Goal: Navigation & Orientation: Find specific page/section

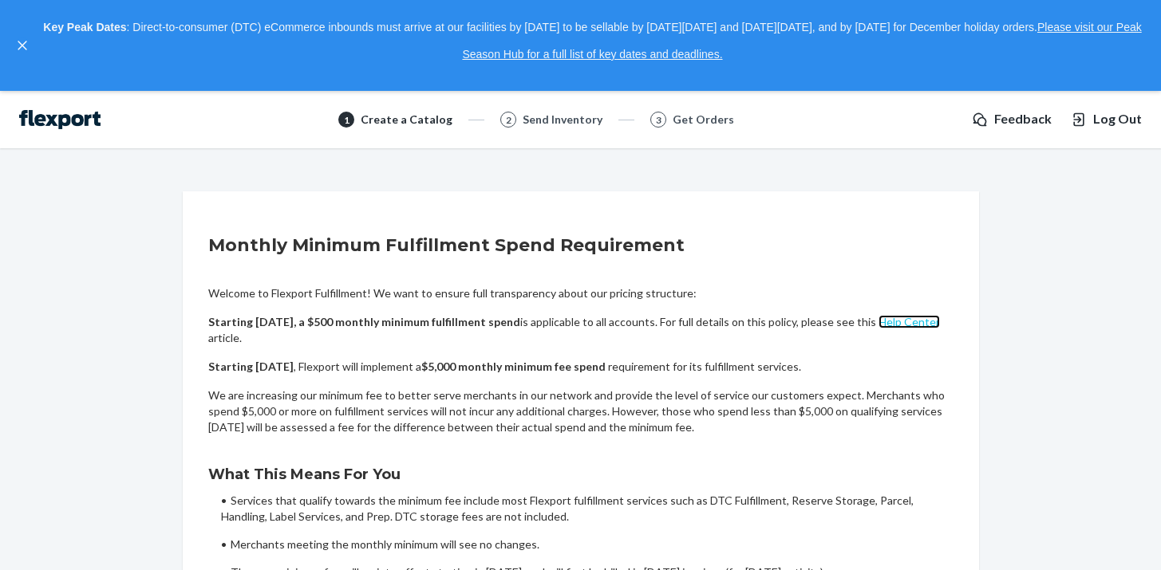
click at [921, 322] on link "Help Center" at bounding box center [908, 322] width 61 height 14
click at [22, 37] on div at bounding box center [26, 45] width 24 height 62
click at [83, 123] on img at bounding box center [59, 119] width 81 height 19
click at [23, 41] on icon "close," at bounding box center [23, 46] width 10 height 10
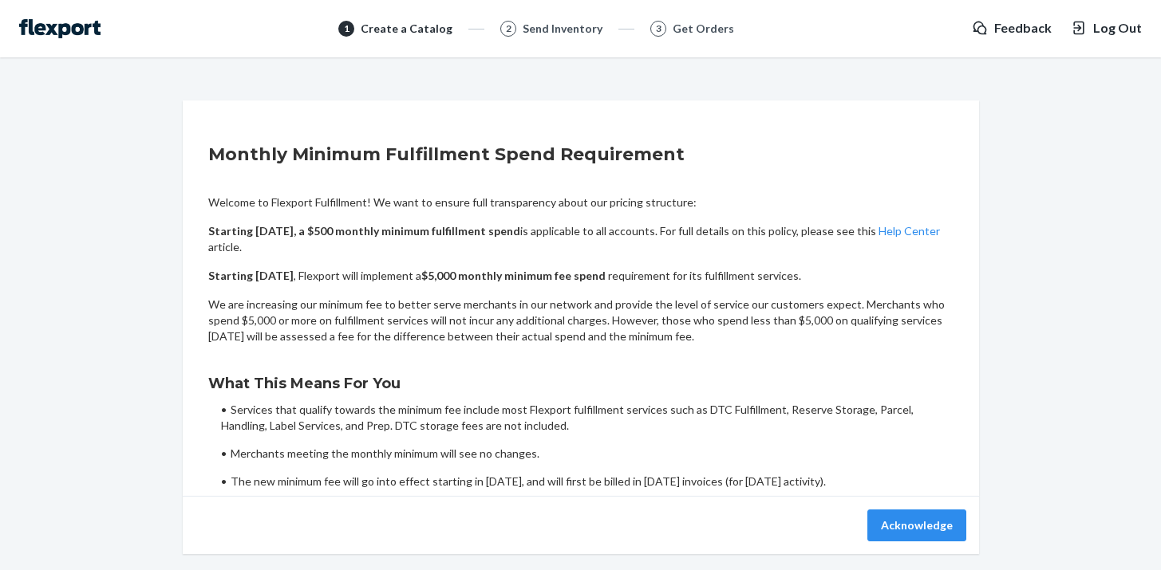
click at [81, 37] on img at bounding box center [59, 28] width 81 height 19
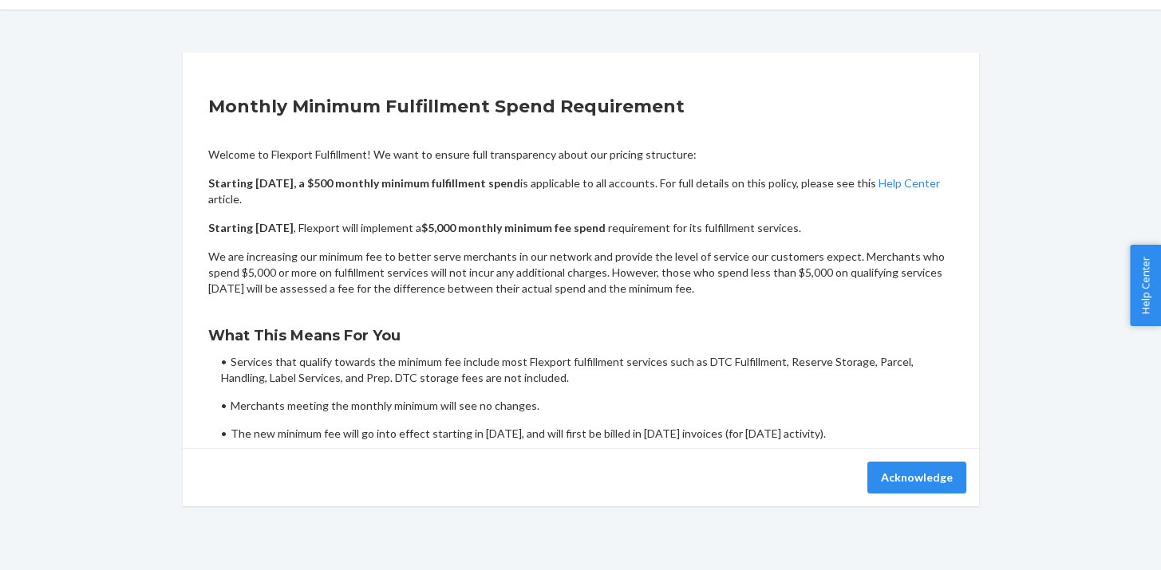
click at [1151, 300] on span "Help Center" at bounding box center [1145, 285] width 31 height 81
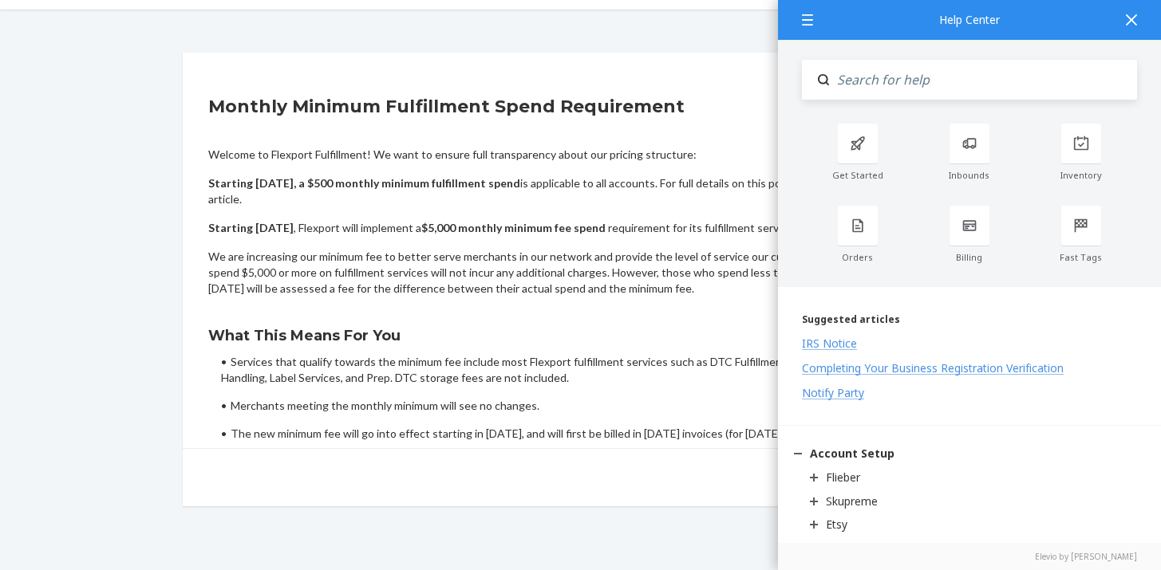
click at [1142, 22] on div at bounding box center [1131, 19] width 35 height 39
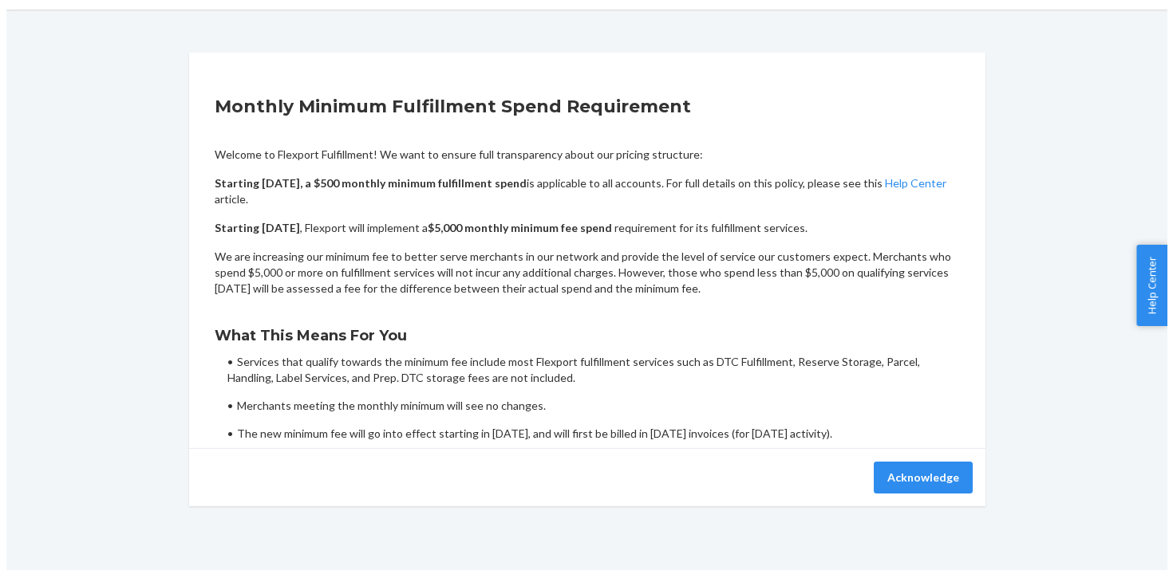
scroll to position [0, 0]
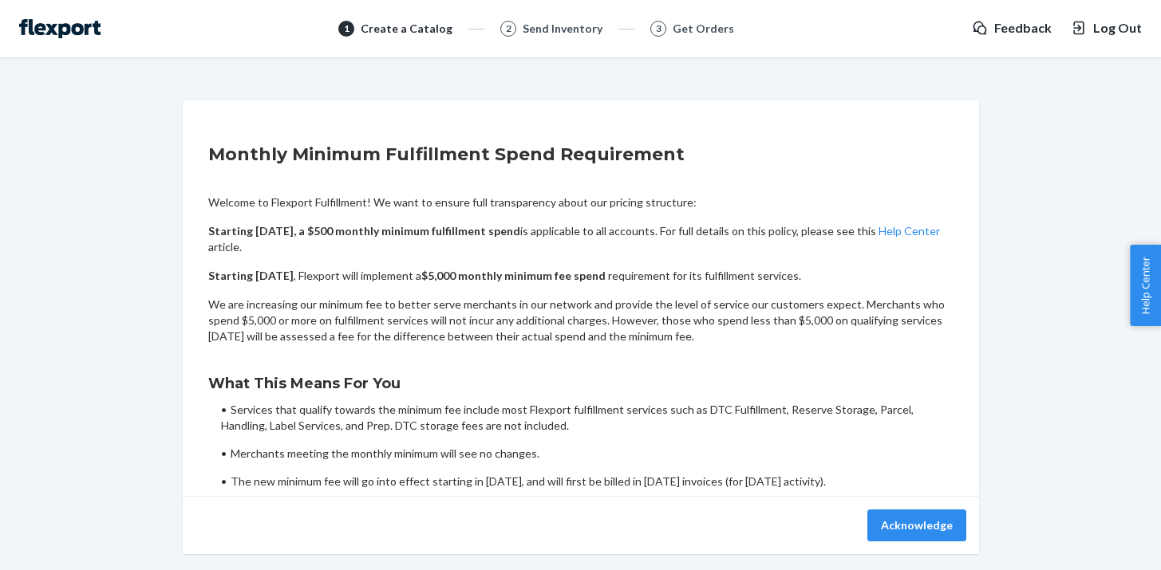
click at [1113, 26] on span "Log Out" at bounding box center [1117, 28] width 49 height 18
click at [899, 233] on link "Help Center" at bounding box center [908, 231] width 61 height 14
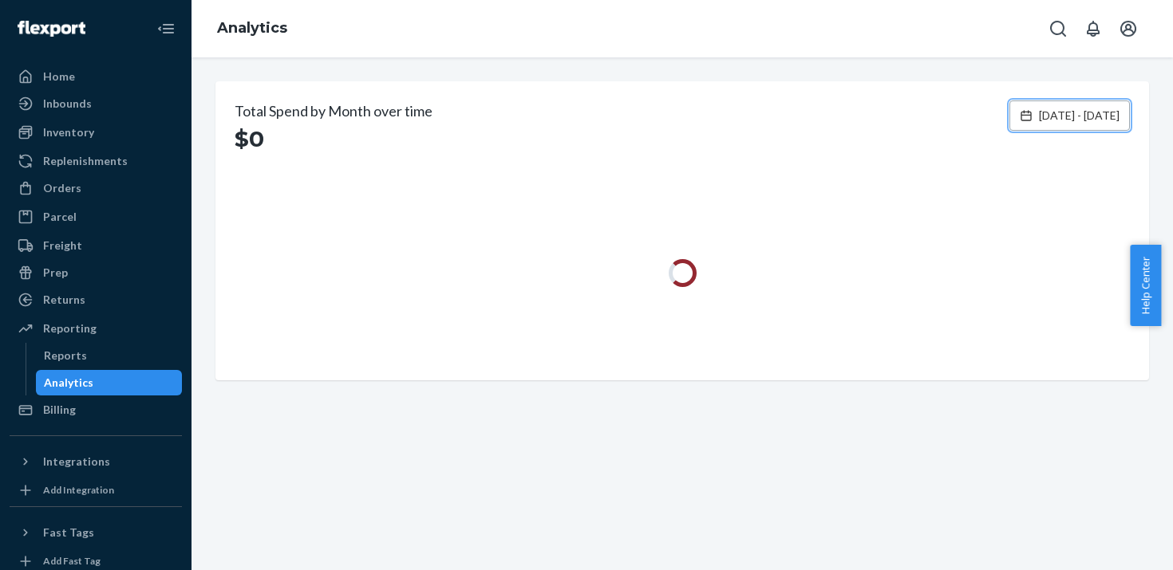
click at [1045, 123] on span "[DATE] - [DATE]" at bounding box center [1079, 116] width 81 height 16
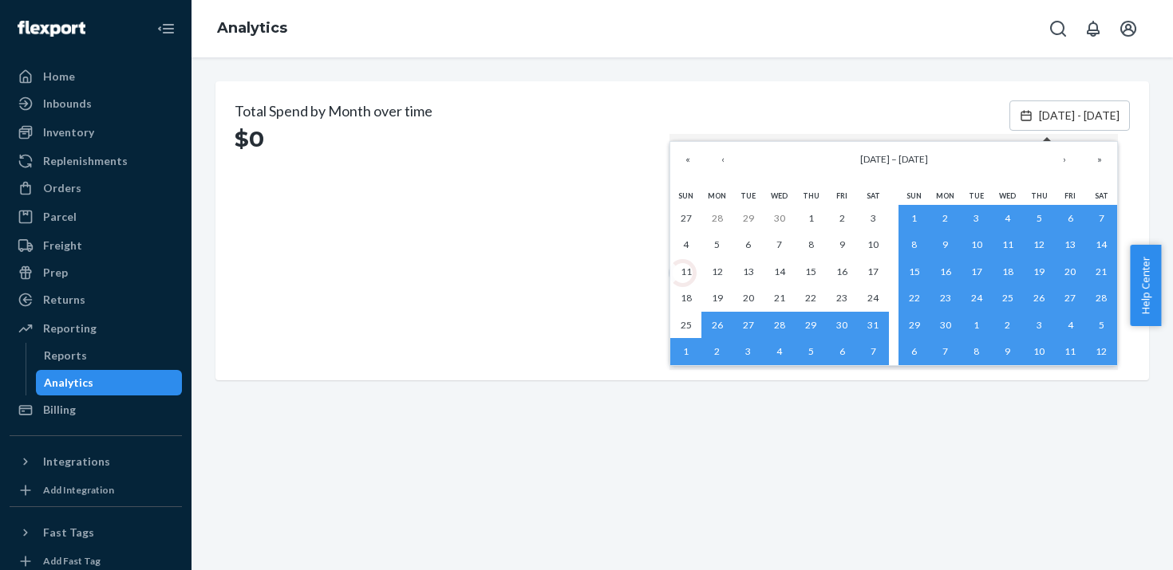
click at [848, 35] on div "Analytics" at bounding box center [681, 28] width 981 height 57
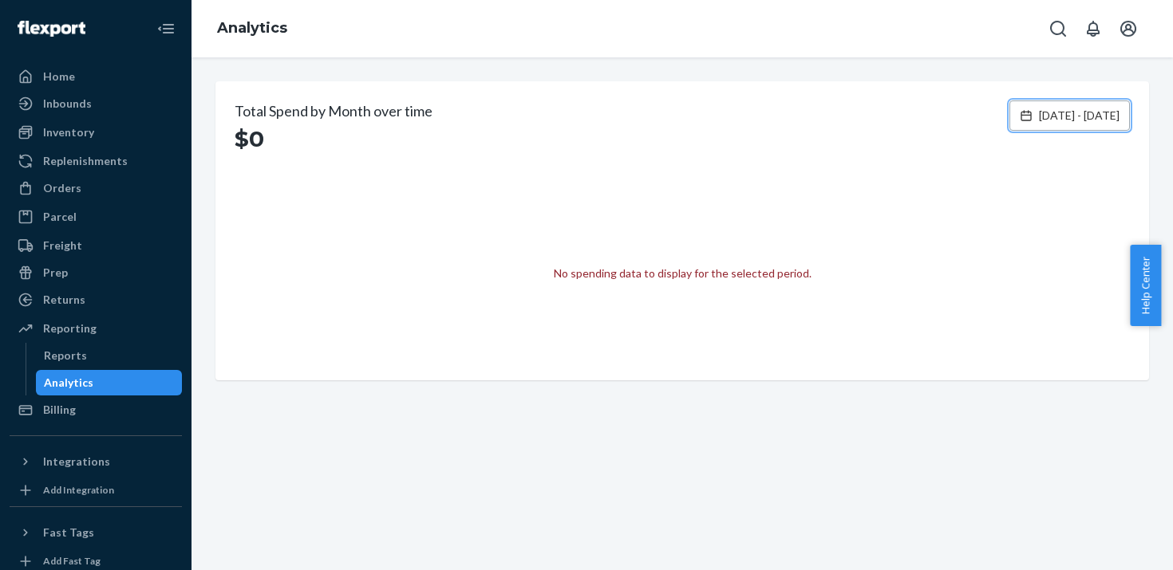
click at [1040, 105] on button "May 26, 2025 - Aug 24, 2025" at bounding box center [1069, 116] width 120 height 30
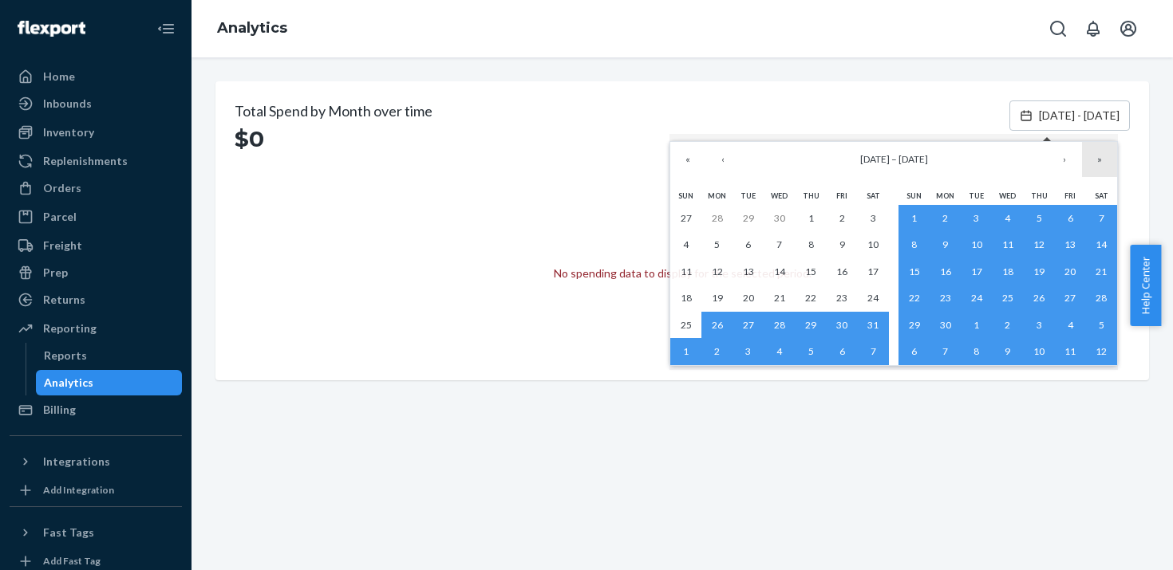
click at [1111, 153] on button "»" at bounding box center [1099, 159] width 35 height 35
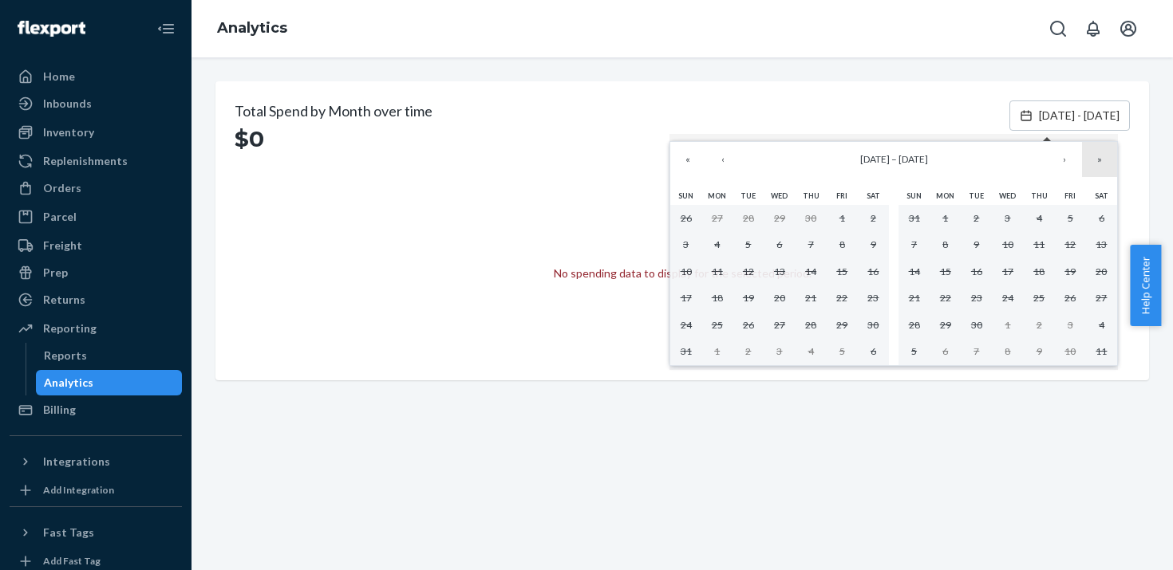
click at [1111, 153] on button "»" at bounding box center [1099, 159] width 35 height 35
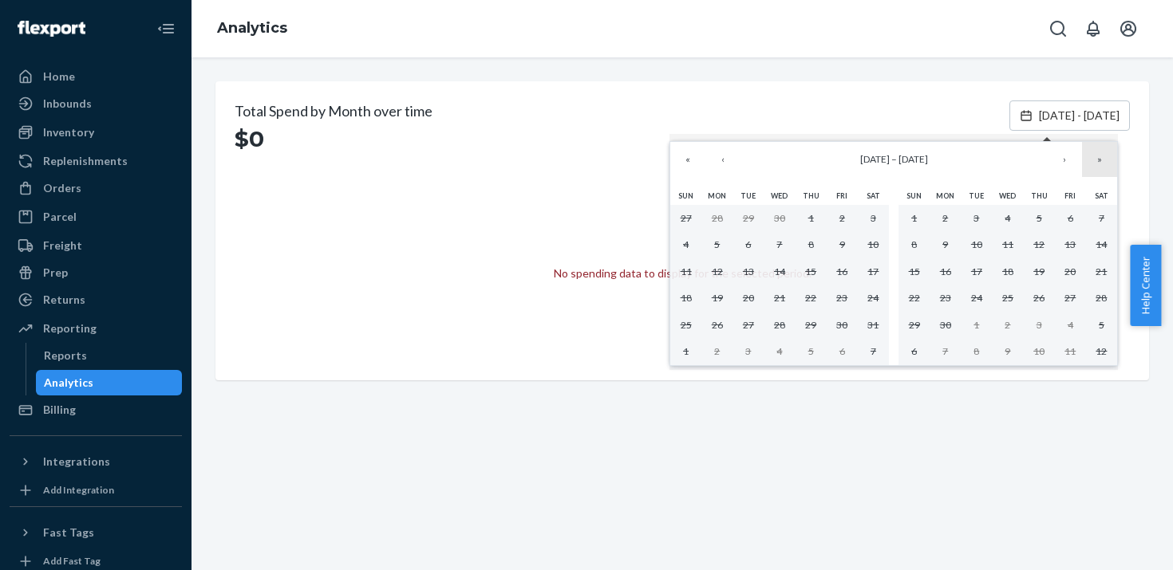
click at [1111, 153] on button "»" at bounding box center [1099, 159] width 35 height 35
click at [435, 235] on div "No spending data to display for the selected period." at bounding box center [682, 273] width 895 height 176
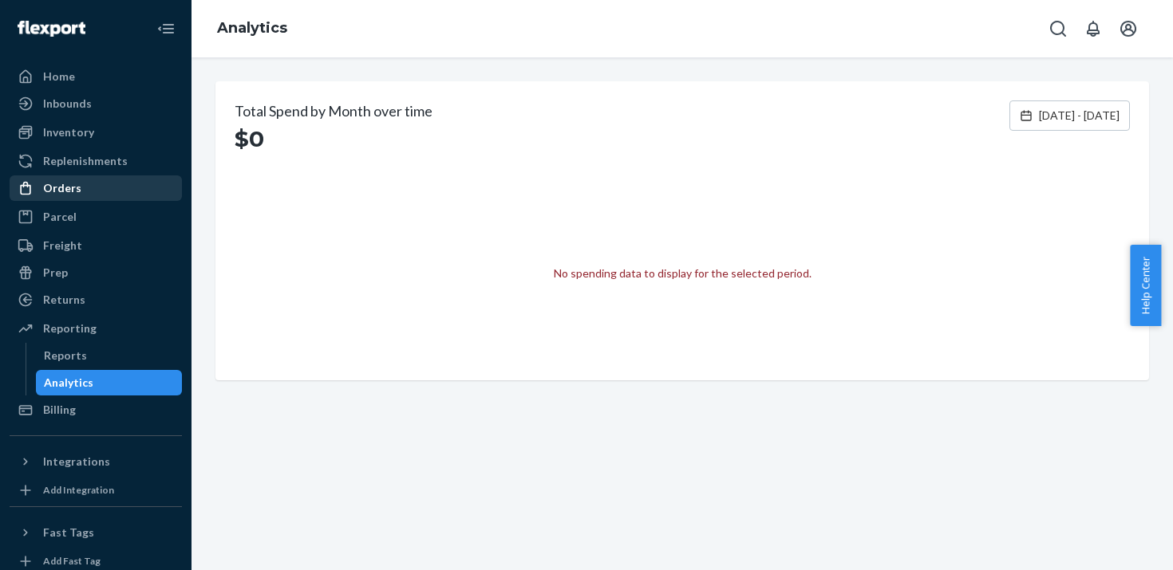
click at [85, 187] on div "Orders" at bounding box center [95, 188] width 169 height 22
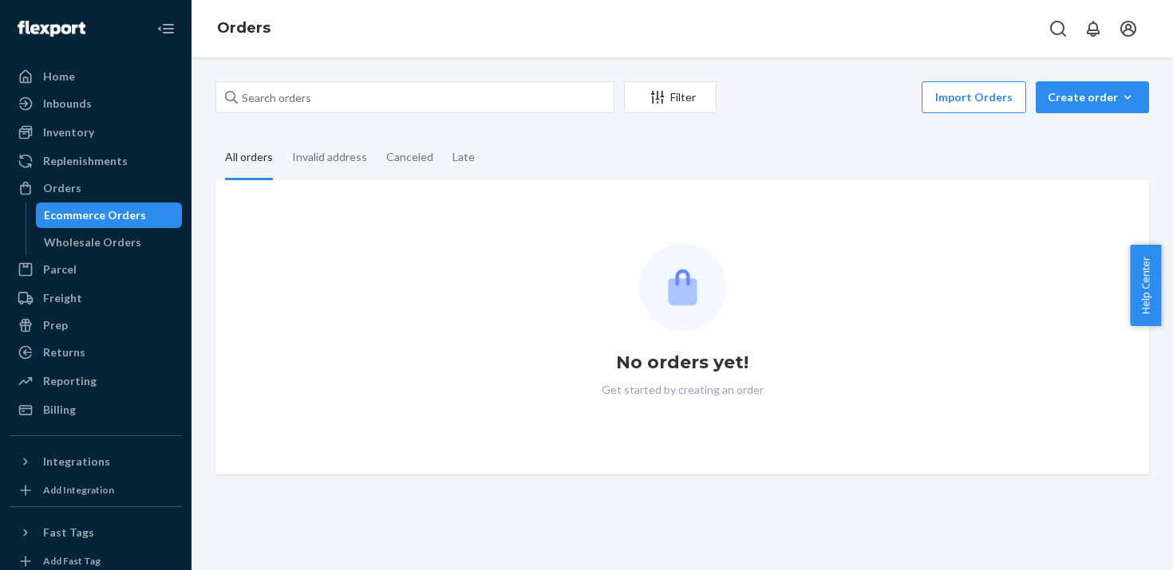
click at [261, 168] on div "All orders" at bounding box center [249, 158] width 48 height 44
click at [215, 136] on input "All orders" at bounding box center [215, 136] width 0 height 0
click at [107, 191] on div "Orders" at bounding box center [95, 188] width 169 height 22
click at [100, 136] on div "Inventory" at bounding box center [95, 132] width 169 height 22
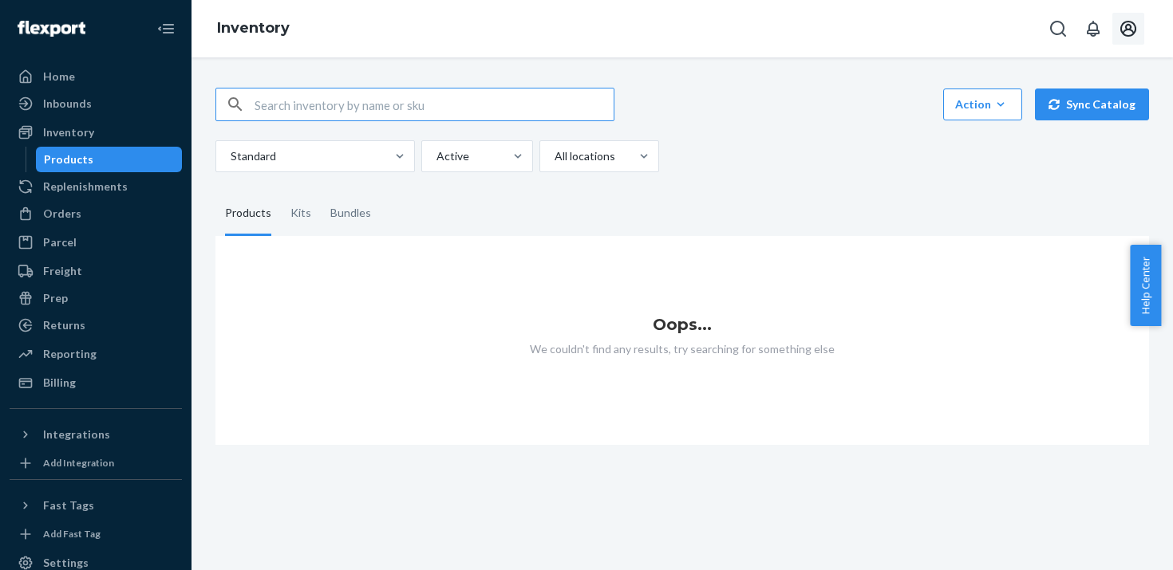
click at [1130, 31] on icon "Open account menu" at bounding box center [1128, 28] width 19 height 19
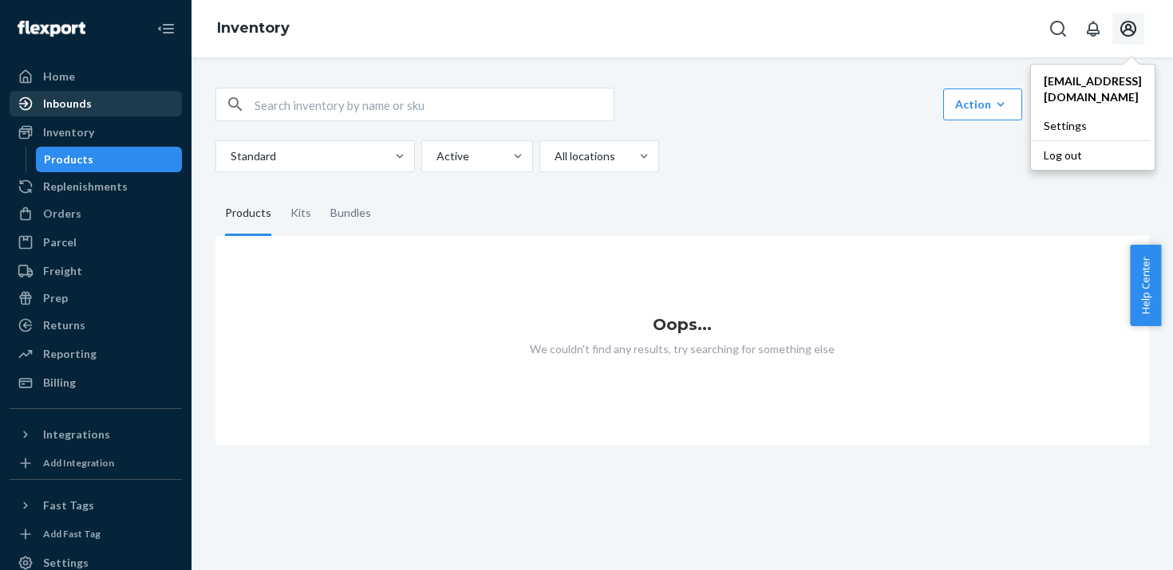
click at [124, 93] on div "Inbounds" at bounding box center [95, 104] width 169 height 22
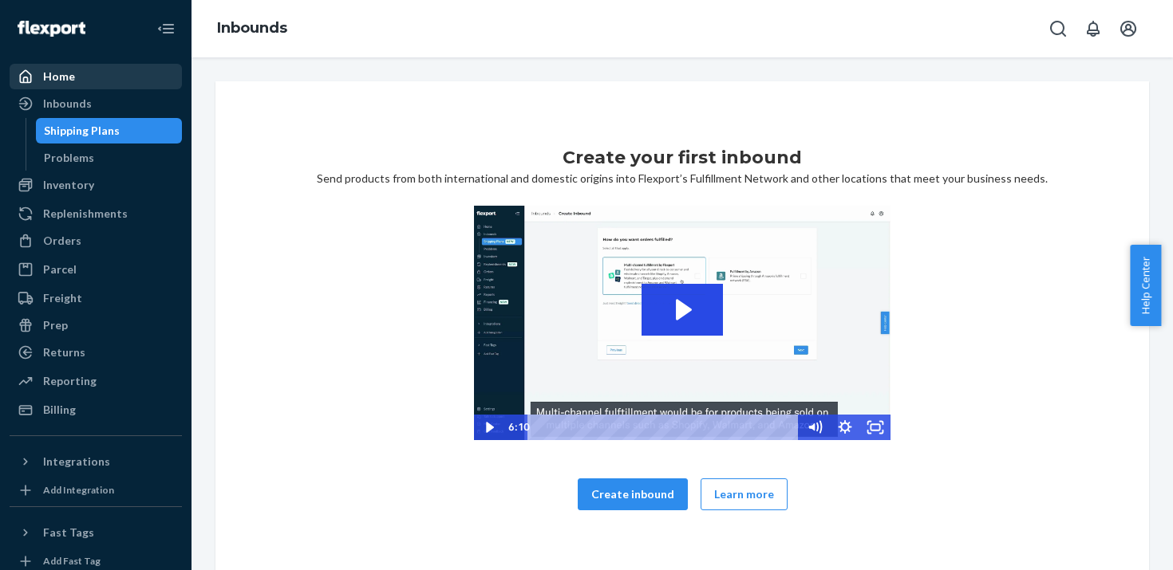
click at [120, 77] on div "Home" at bounding box center [95, 76] width 169 height 22
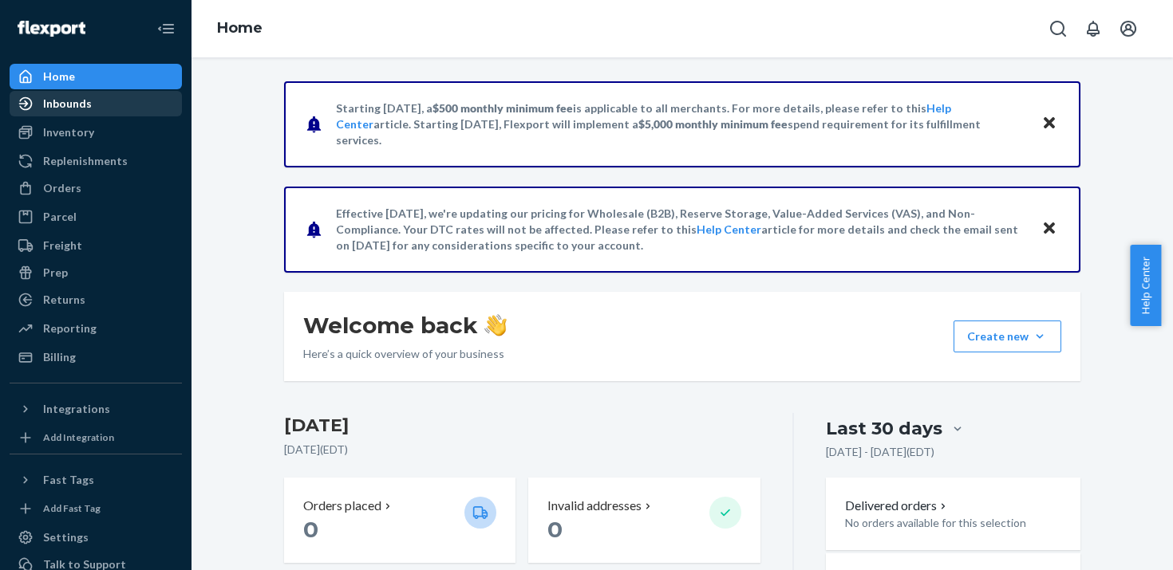
click at [116, 108] on div "Inbounds" at bounding box center [95, 104] width 169 height 22
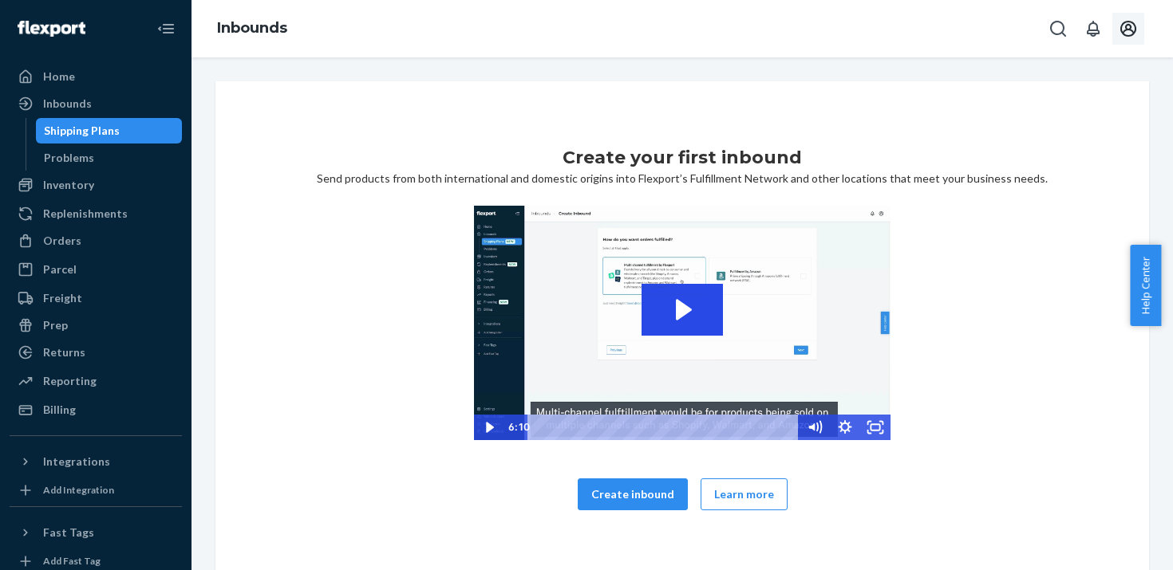
click at [1138, 30] on button "Open account menu" at bounding box center [1128, 29] width 32 height 32
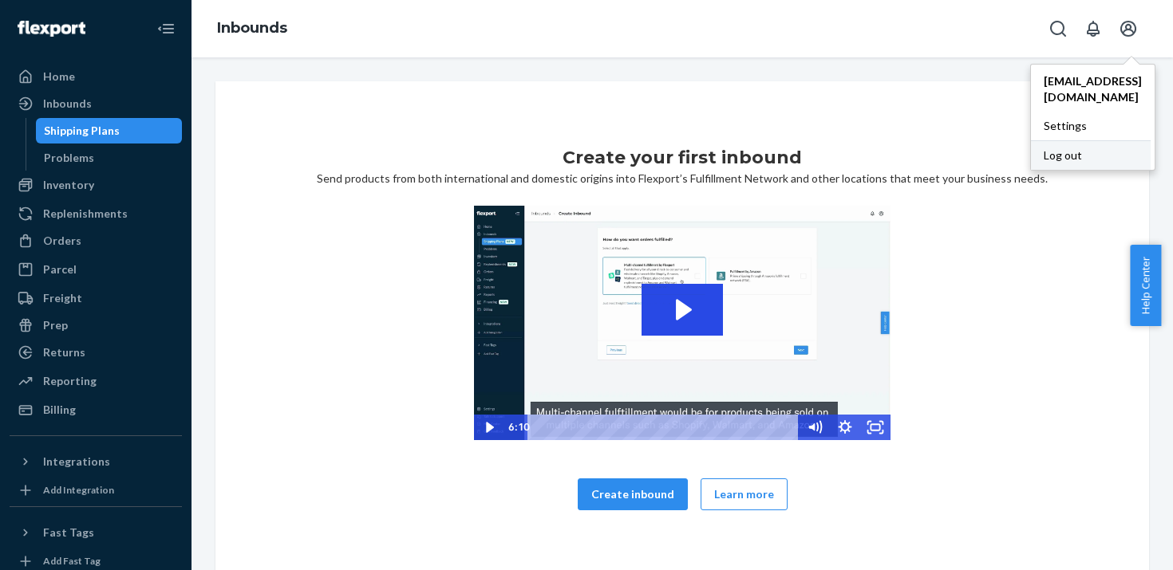
click at [1090, 140] on div "Log out" at bounding box center [1091, 155] width 120 height 30
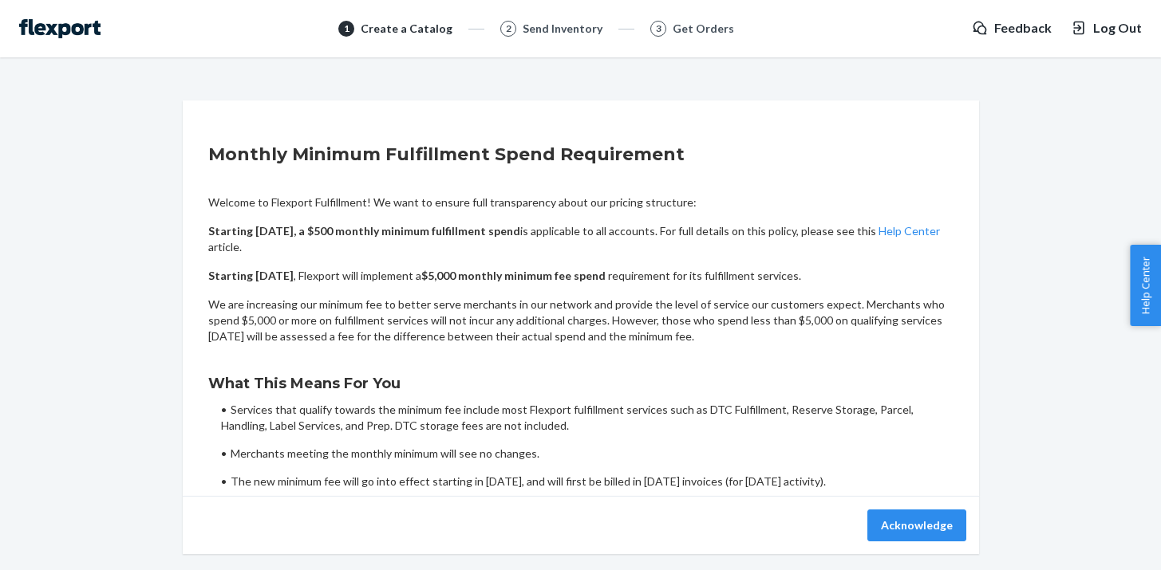
click at [1154, 280] on span "Help Center" at bounding box center [1145, 285] width 31 height 81
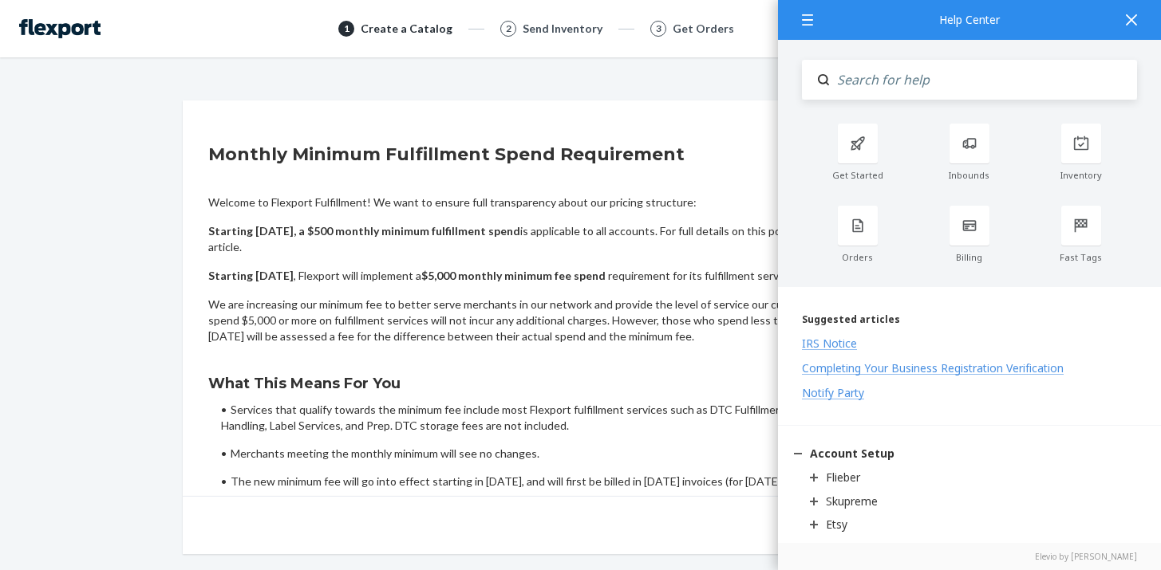
click at [1130, 16] on icon at bounding box center [1131, 19] width 11 height 11
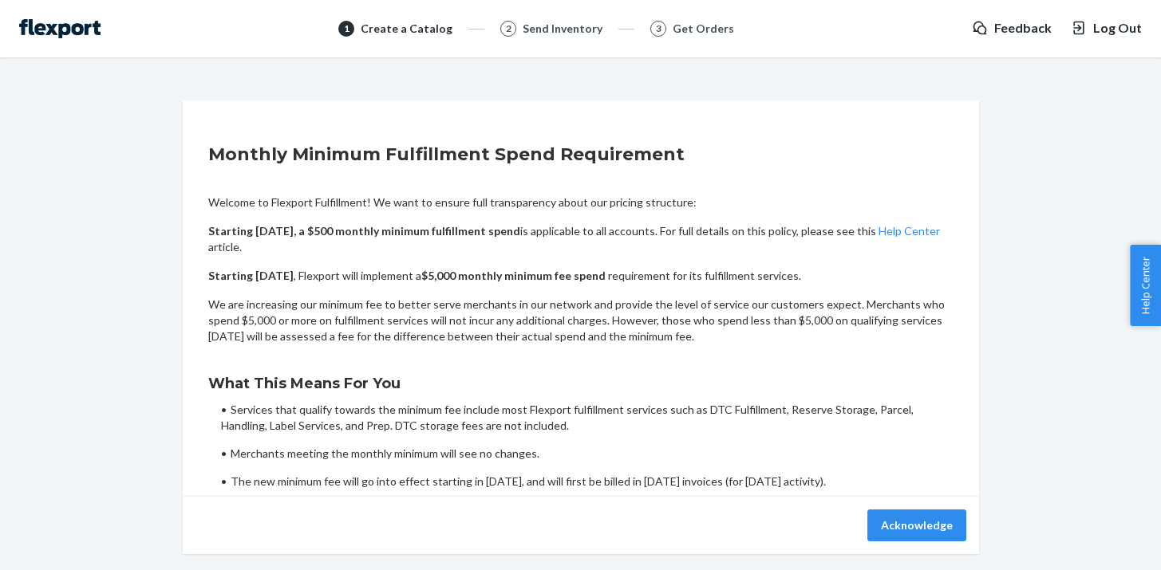
click at [1136, 29] on span "Log Out" at bounding box center [1117, 28] width 49 height 18
